Goal: Information Seeking & Learning: Learn about a topic

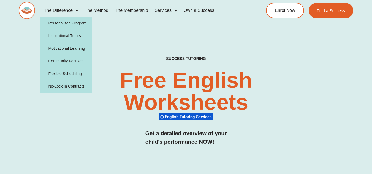
click at [69, 12] on link "The Difference" at bounding box center [60, 10] width 41 height 13
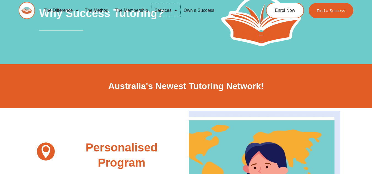
click at [167, 9] on link "Services" at bounding box center [165, 10] width 29 height 13
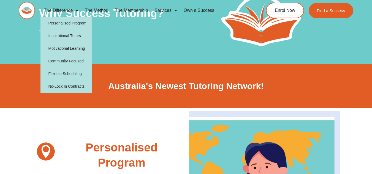
click at [67, 9] on link "The Difference" at bounding box center [60, 10] width 41 height 13
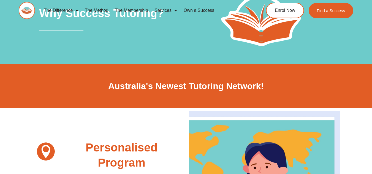
click at [136, 10] on link "The Membership" at bounding box center [132, 10] width 40 height 13
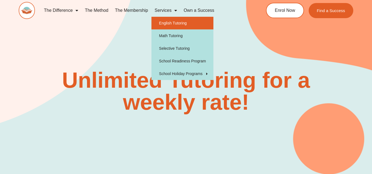
click at [173, 24] on link "English Tutoring" at bounding box center [182, 23] width 62 height 13
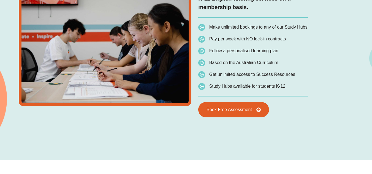
type input "*"
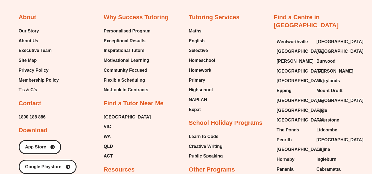
scroll to position [2001, 0]
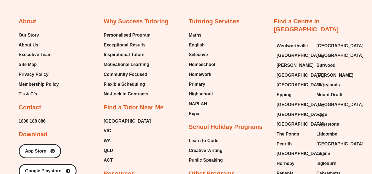
click at [198, 44] on span "English" at bounding box center [197, 45] width 16 height 8
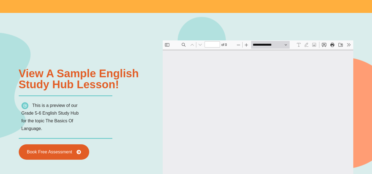
type input "*"
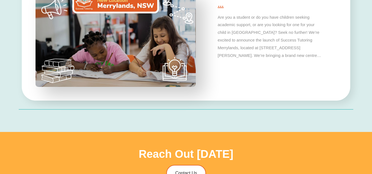
scroll to position [1703, 0]
